Goal: Entertainment & Leisure: Consume media (video, audio)

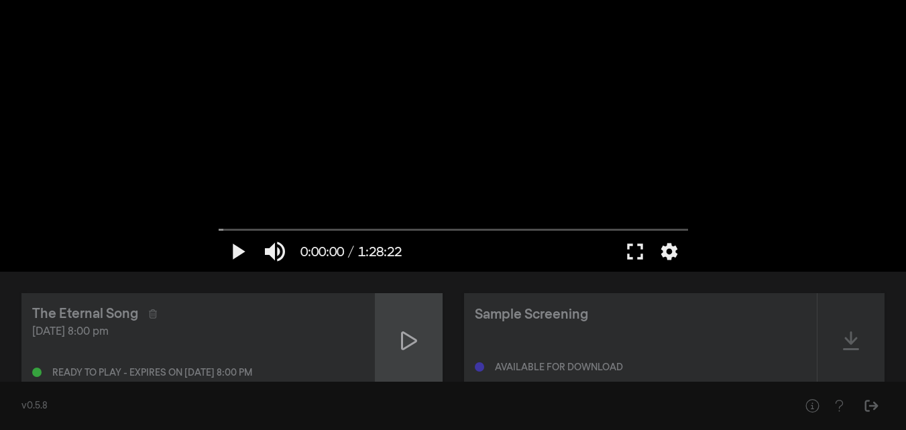
click at [406, 337] on icon at bounding box center [409, 340] width 16 height 21
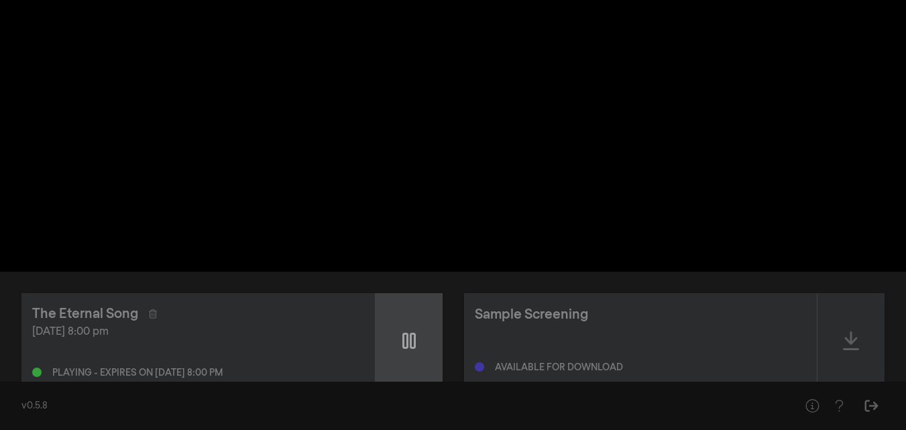
click at [406, 337] on icon at bounding box center [408, 340] width 13 height 21
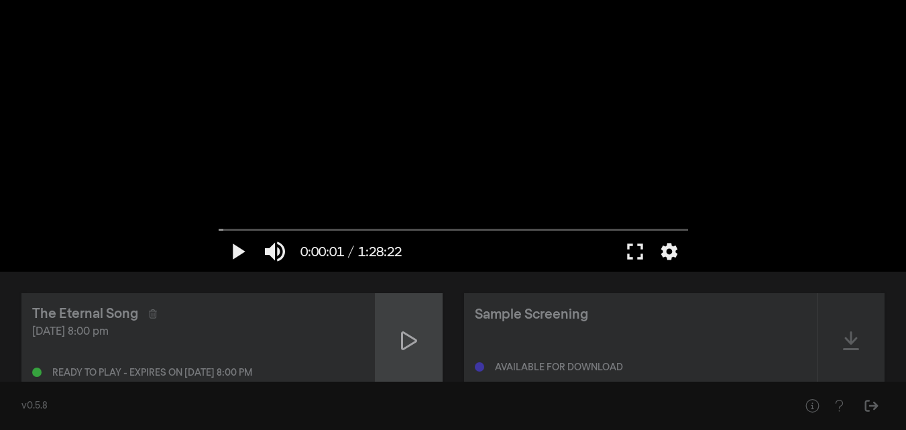
click at [406, 337] on icon at bounding box center [409, 340] width 16 height 21
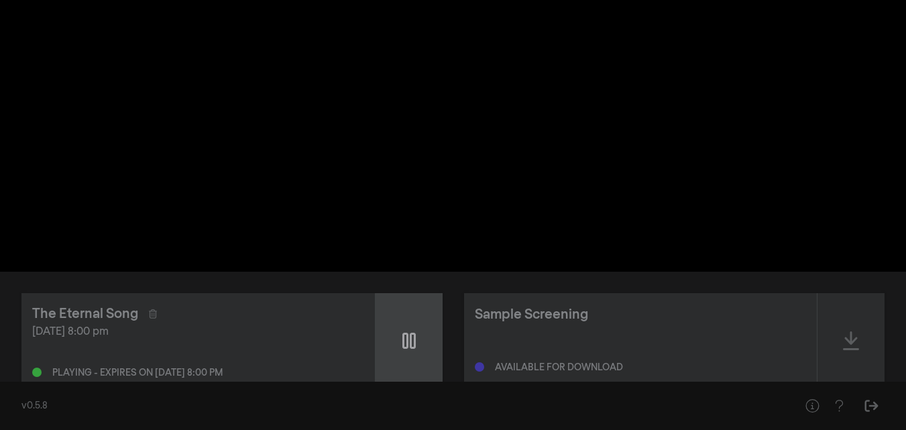
click at [409, 346] on icon at bounding box center [408, 340] width 13 height 21
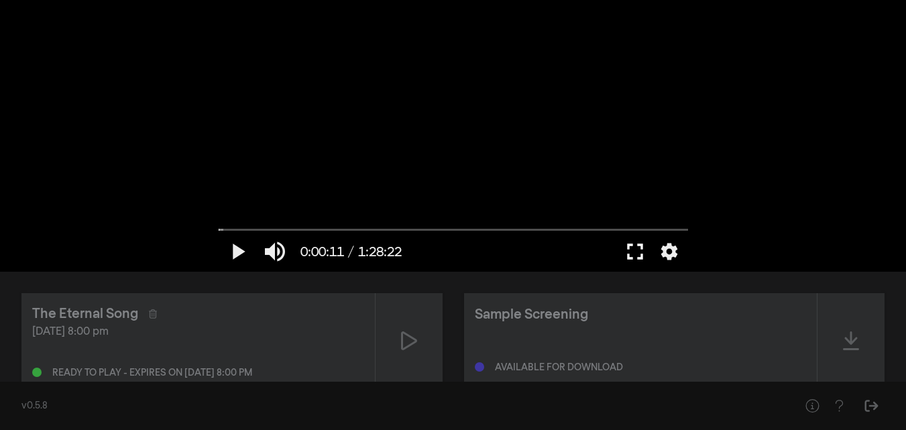
click at [632, 250] on button "fullscreen" at bounding box center [635, 251] width 38 height 40
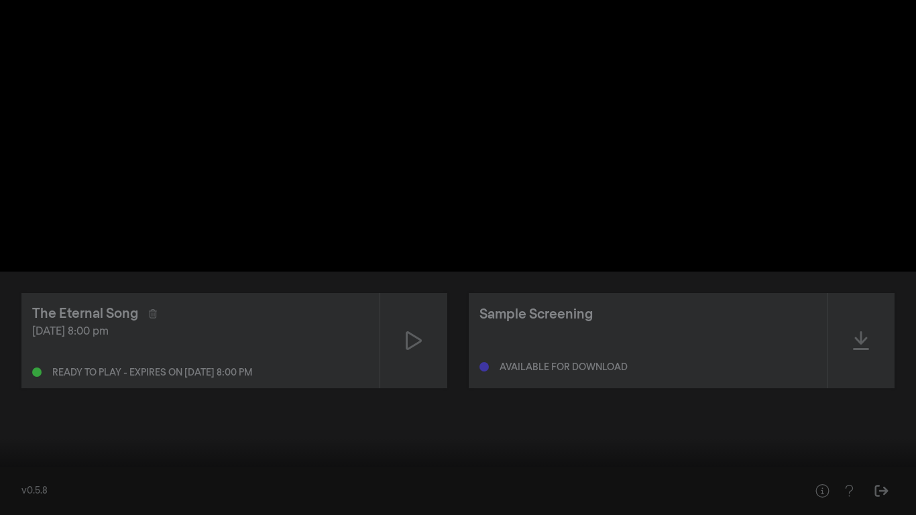
click at [25, 429] on button "play_arrow" at bounding box center [26, 495] width 38 height 40
click at [26, 429] on button "pause" at bounding box center [26, 495] width 38 height 40
click at [889, 429] on button "settings" at bounding box center [890, 495] width 31 height 40
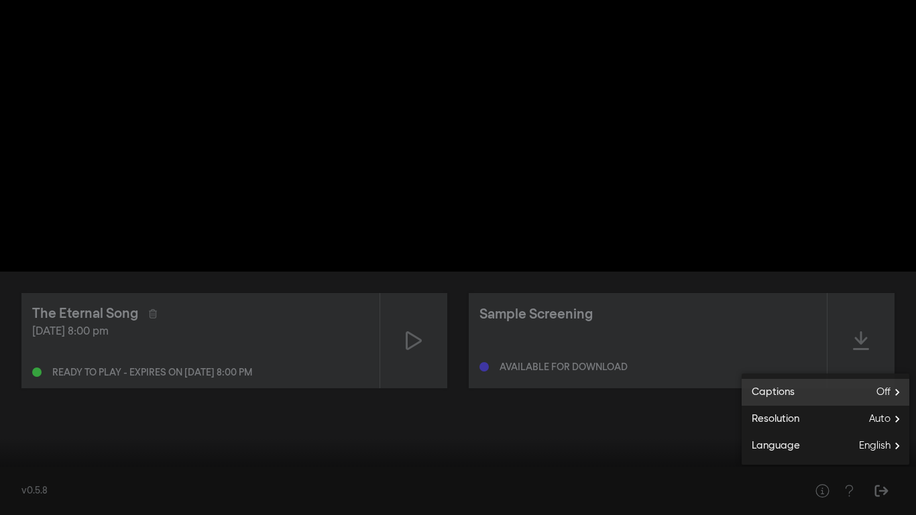
click at [891, 392] on span "Off" at bounding box center [893, 392] width 33 height 20
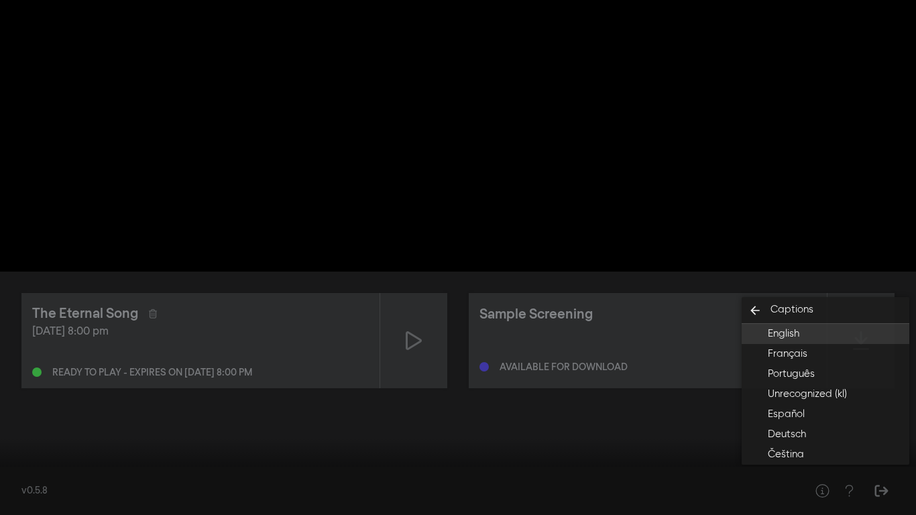
click at [780, 330] on span "English" at bounding box center [784, 334] width 32 height 15
click at [27, 429] on div at bounding box center [458, 257] width 916 height 515
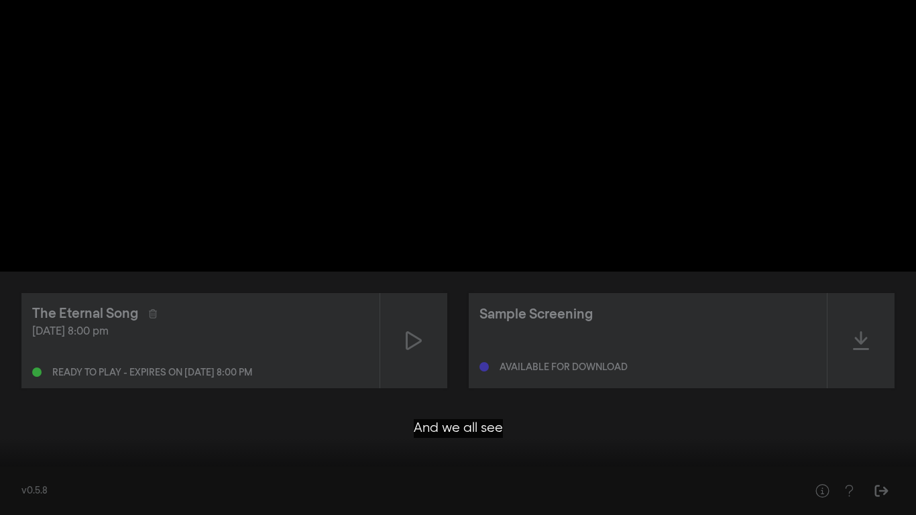
drag, startPoint x: 27, startPoint y: 466, endPoint x: 0, endPoint y: 408, distance: 63.6
click at [0, 429] on div at bounding box center [458, 257] width 916 height 515
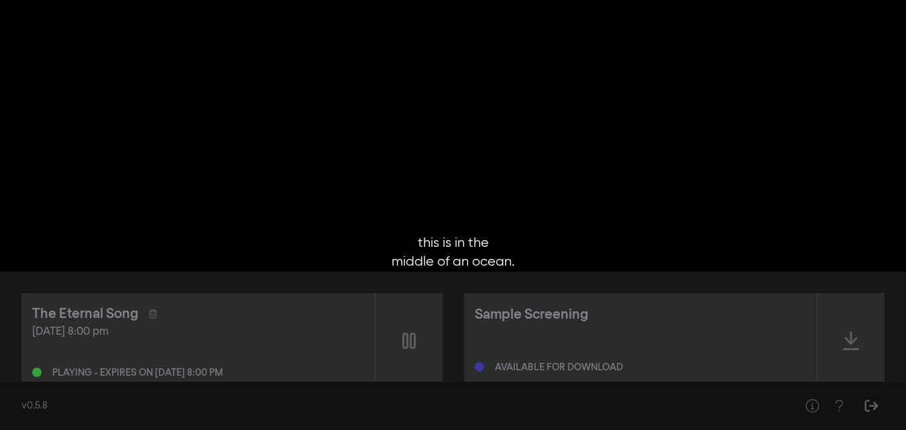
click at [317, 366] on div "Playing - expires on [DATE] 8:00 pm" at bounding box center [198, 369] width 332 height 16
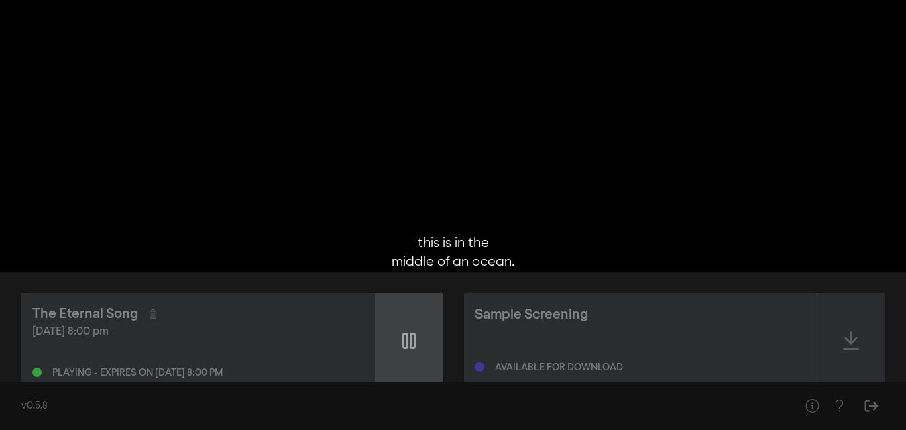
click at [413, 339] on icon at bounding box center [408, 340] width 13 height 21
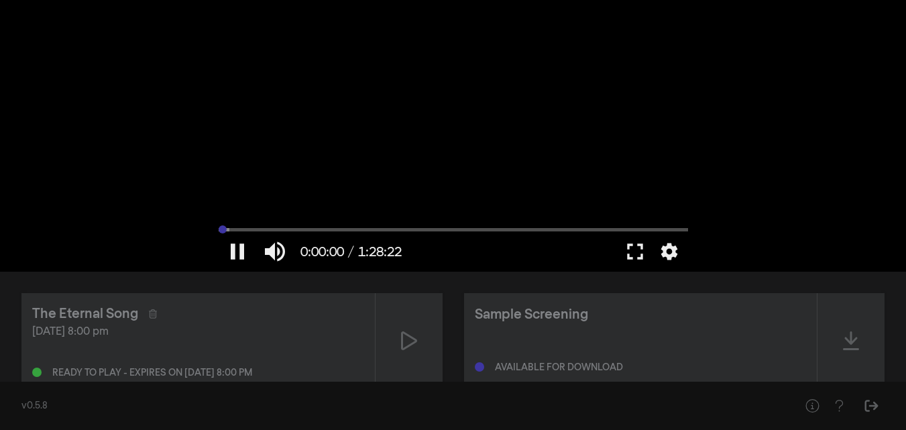
drag, startPoint x: 231, startPoint y: 229, endPoint x: 215, endPoint y: 227, distance: 15.7
click at [219, 227] on input "Seek" at bounding box center [453, 229] width 469 height 8
drag, startPoint x: 643, startPoint y: 241, endPoint x: 630, endPoint y: 251, distance: 16.4
click at [630, 251] on button "fullscreen" at bounding box center [635, 251] width 38 height 40
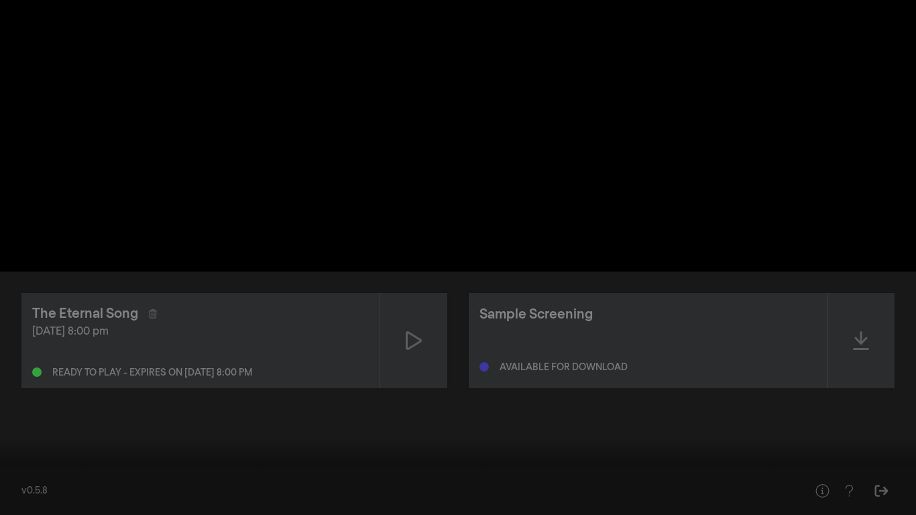
click at [28, 429] on button "play_arrow" at bounding box center [26, 495] width 38 height 40
type input "33.978558"
